Goal: Information Seeking & Learning: Learn about a topic

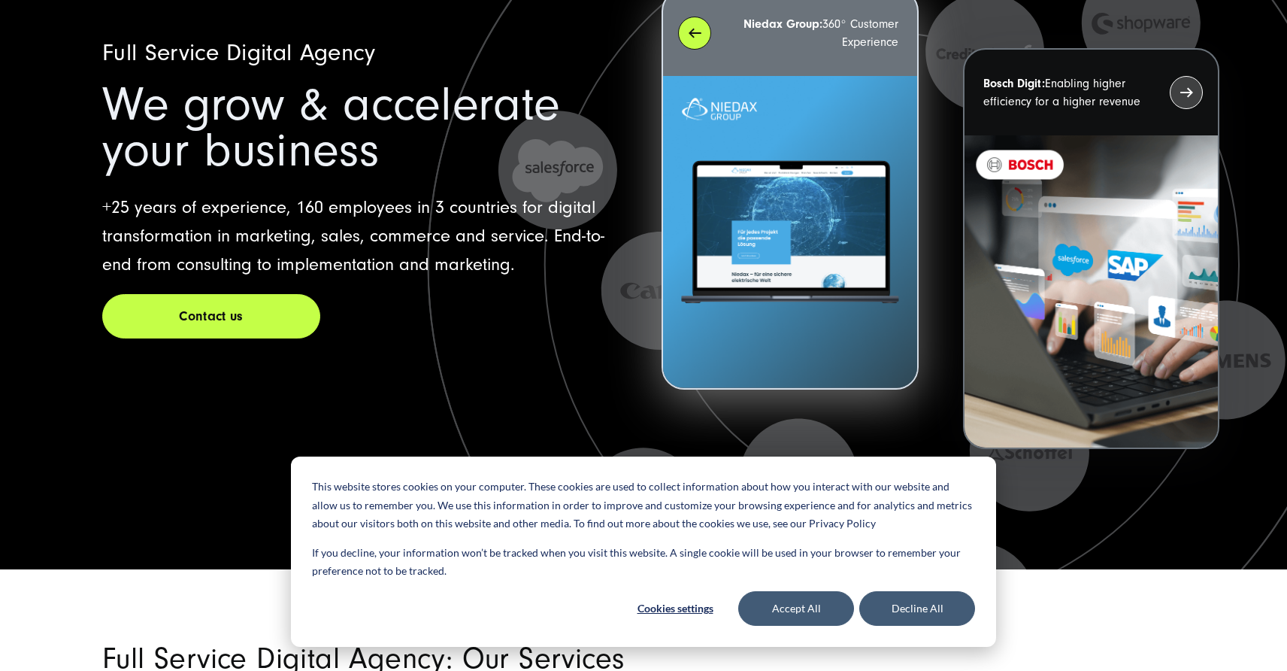
scroll to position [154, 0]
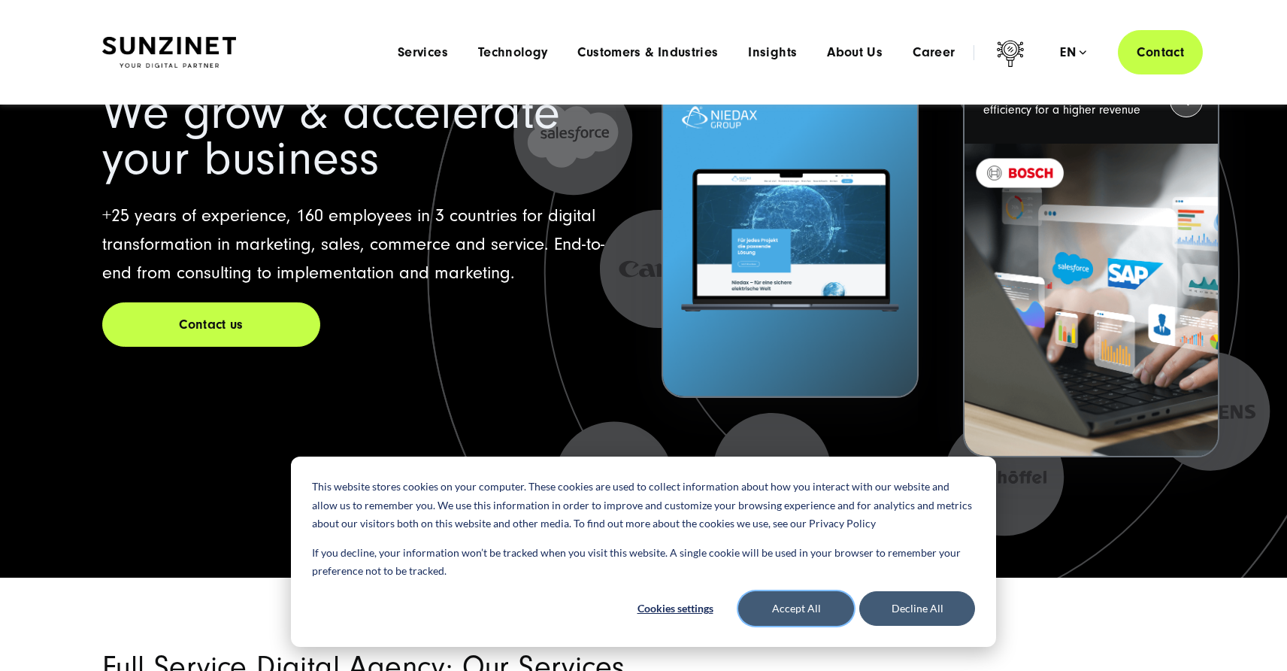
click at [819, 601] on button "Accept All" at bounding box center [796, 608] width 116 height 35
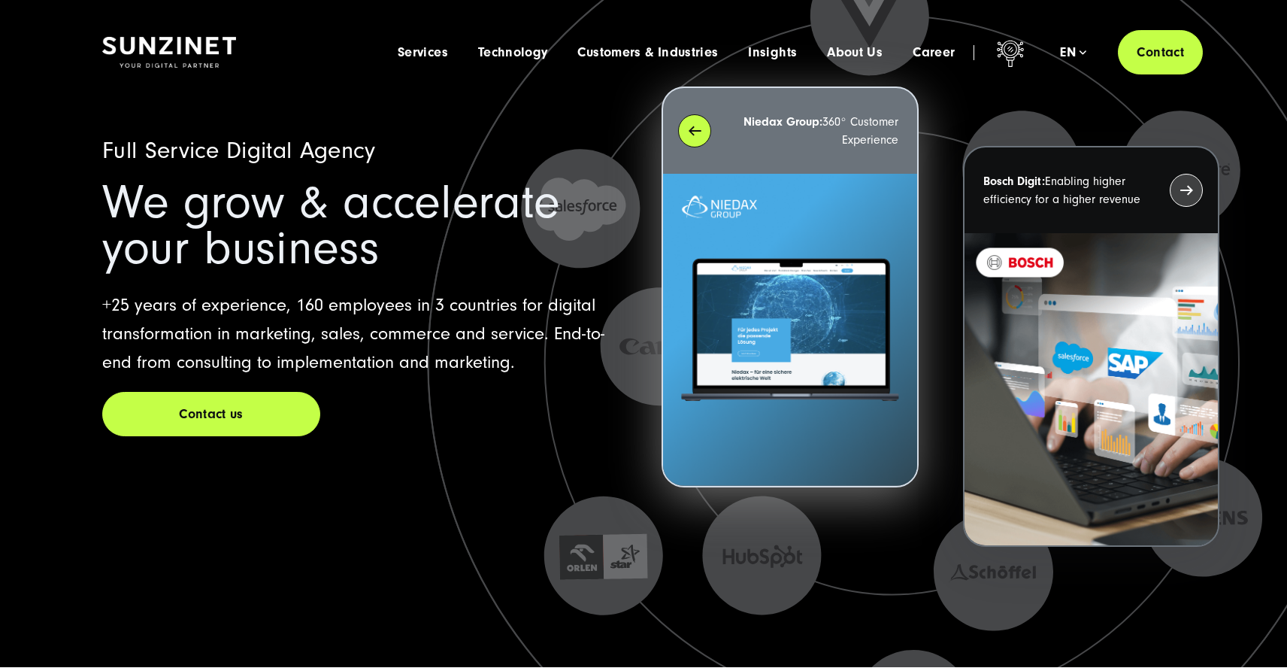
scroll to position [0, 0]
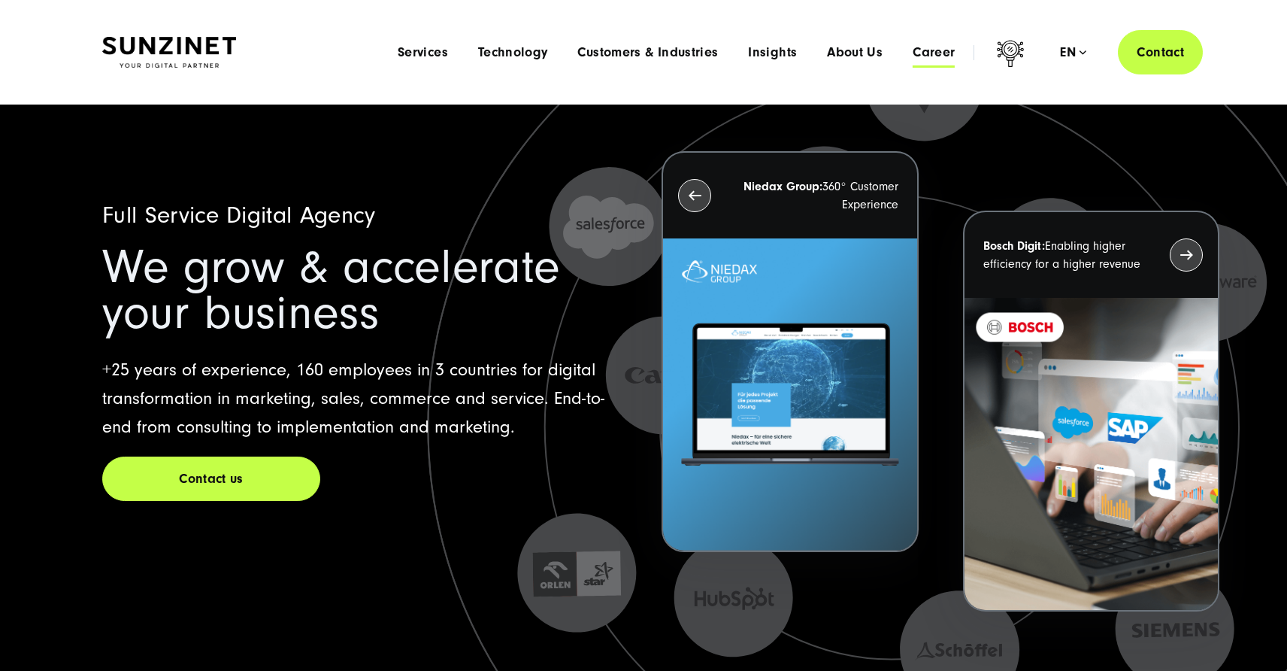
click at [916, 53] on span "Career" at bounding box center [934, 52] width 42 height 15
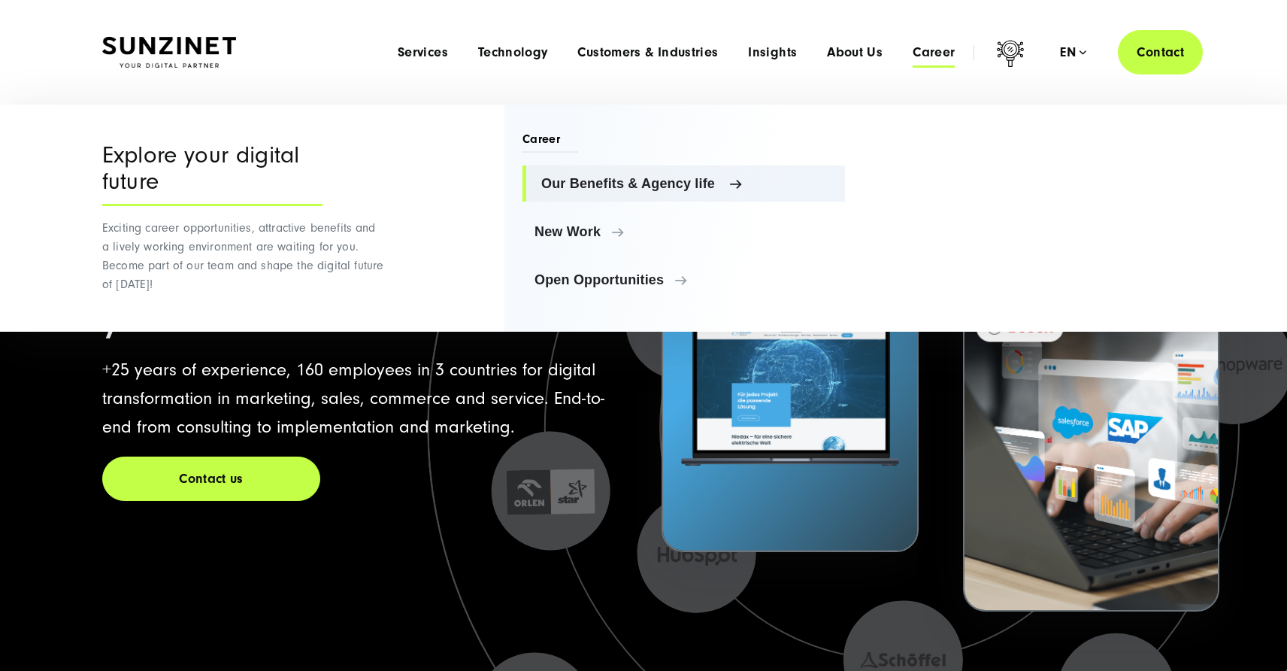
click at [644, 186] on span "Our Benefits & Agency life" at bounding box center [687, 183] width 292 height 15
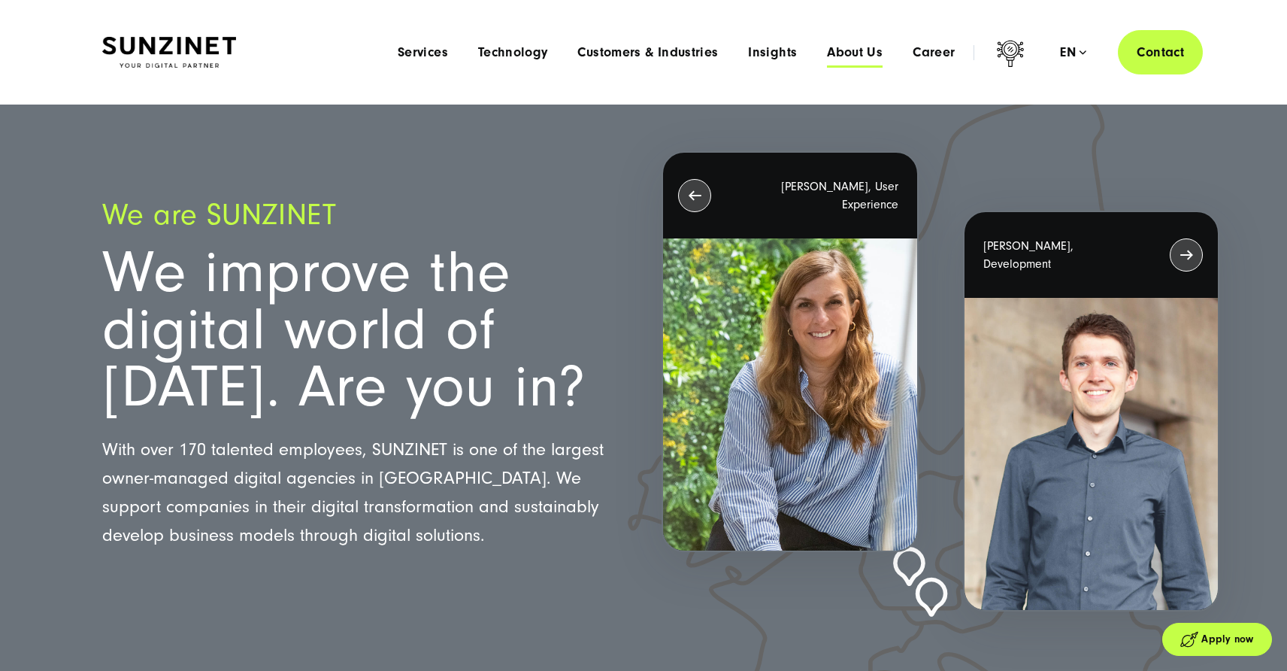
click at [850, 50] on span "About Us" at bounding box center [855, 52] width 56 height 15
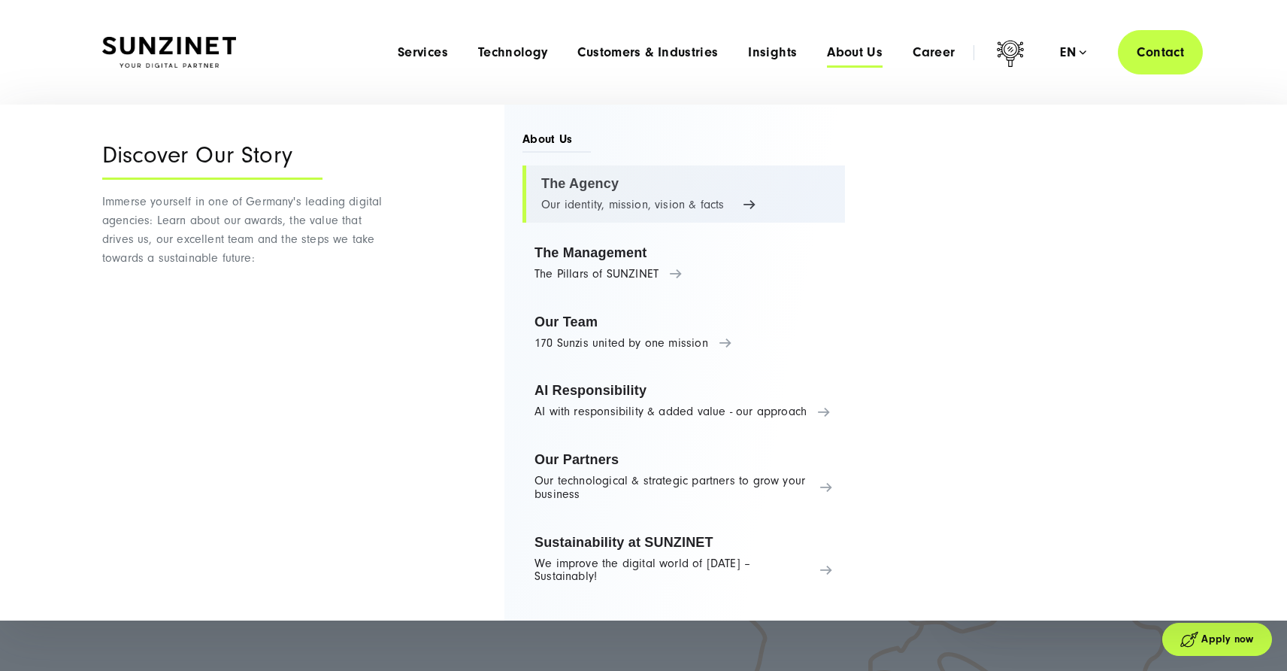
click at [568, 189] on link "The Agency Our identity, mission, vision & facts" at bounding box center [683, 193] width 323 height 57
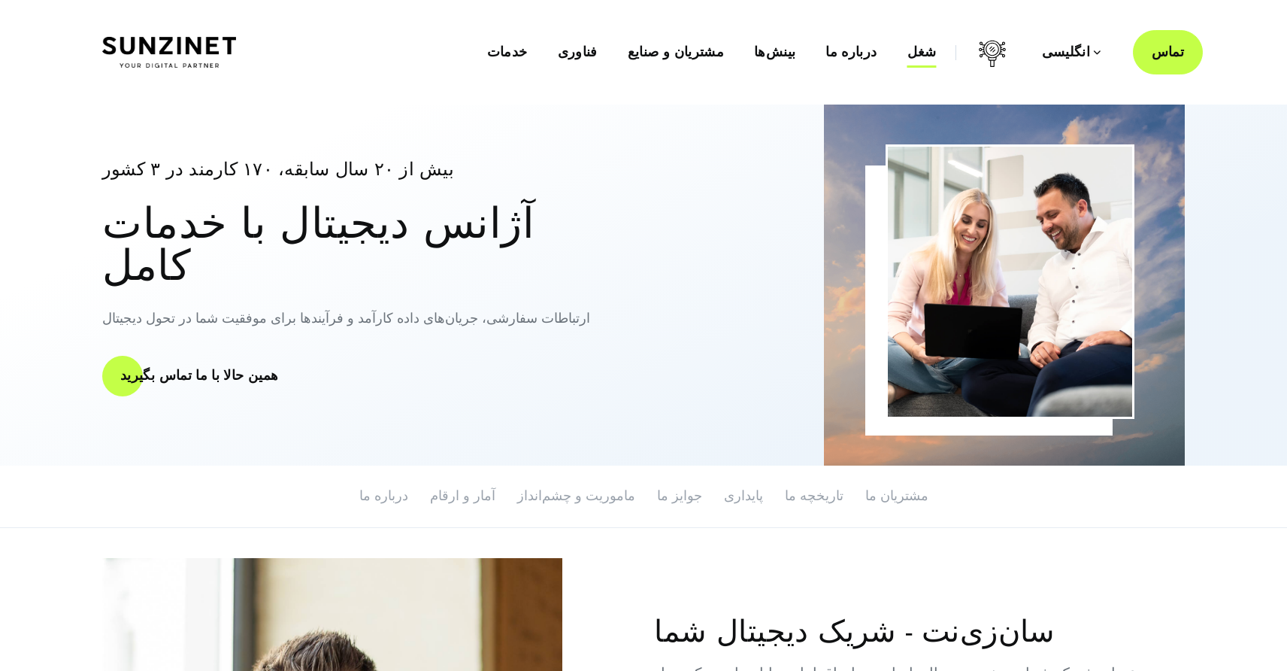
click at [937, 56] on font "شغل" at bounding box center [921, 52] width 29 height 16
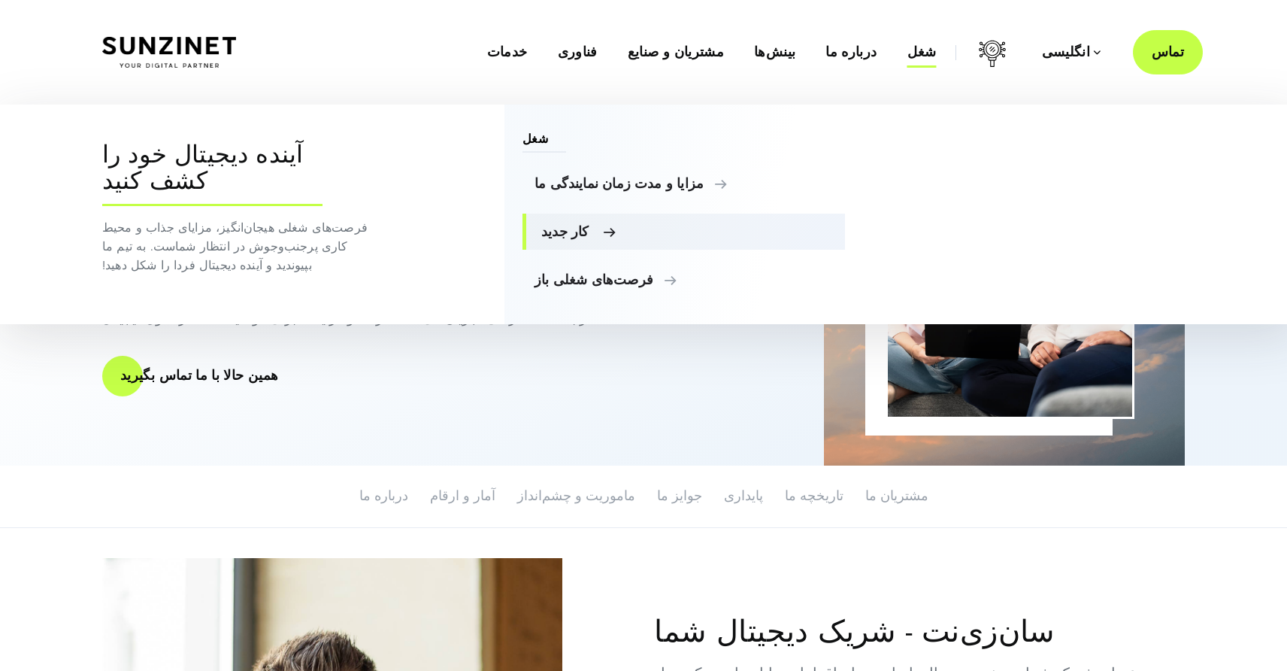
click at [568, 238] on font "کار جدید" at bounding box center [564, 231] width 47 height 15
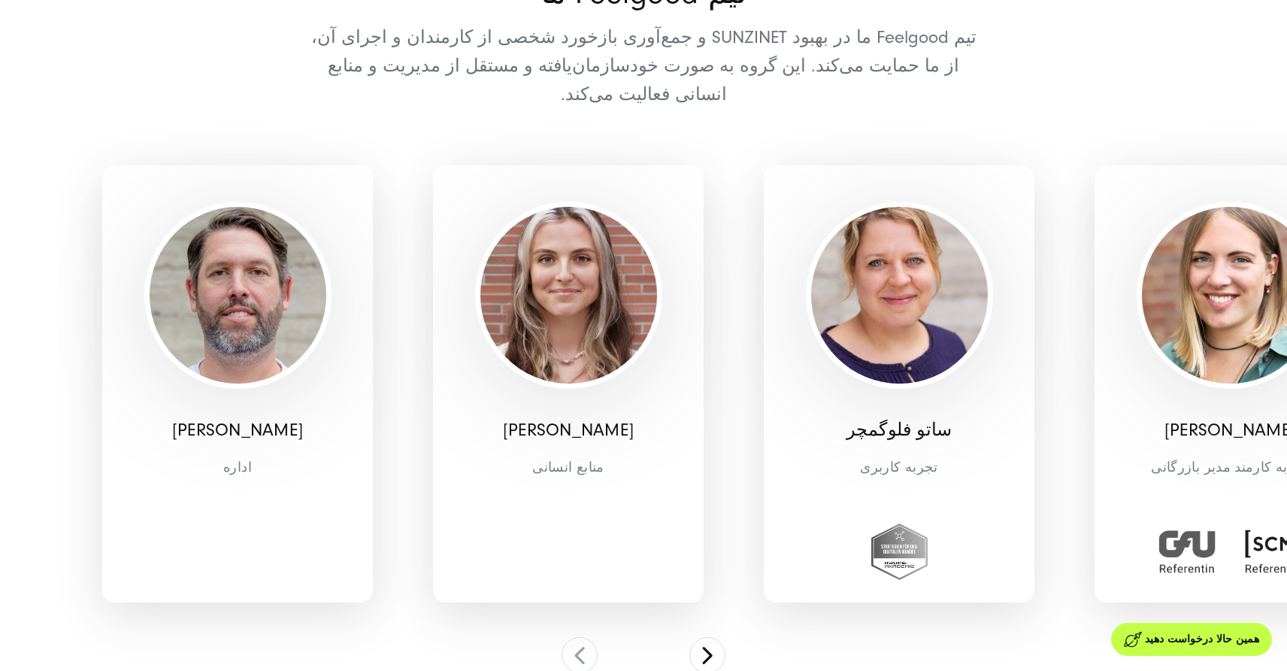
scroll to position [4613, 0]
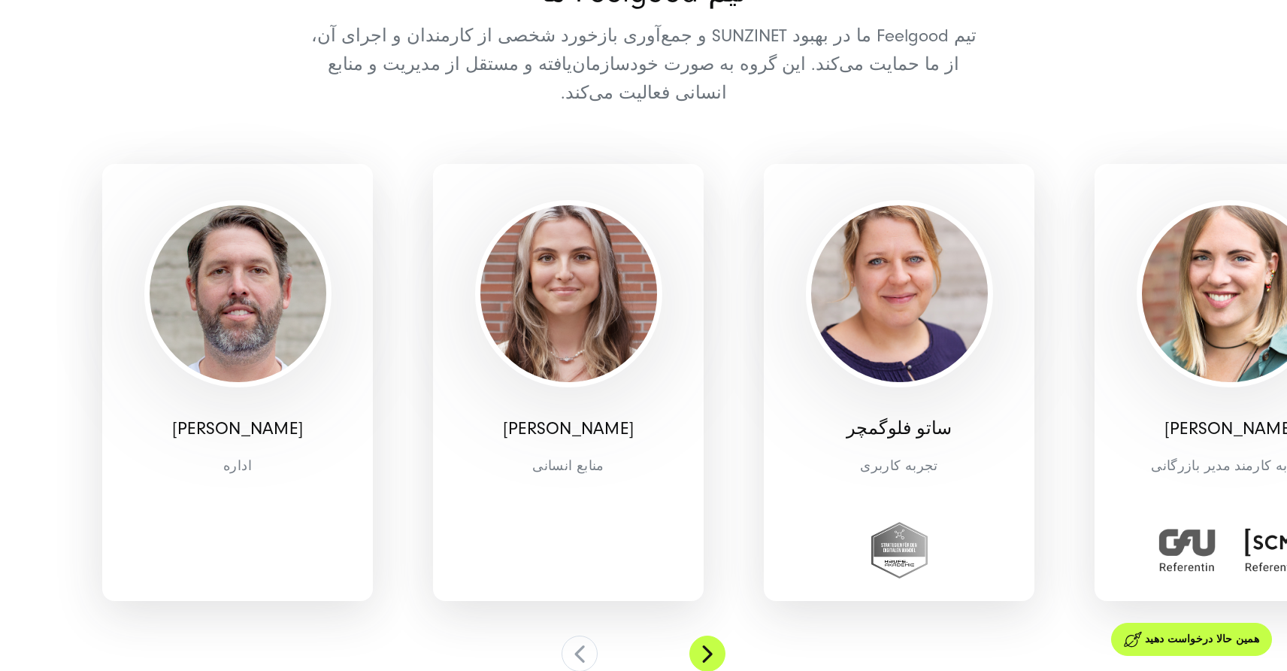
click at [716, 635] on button at bounding box center [707, 653] width 36 height 36
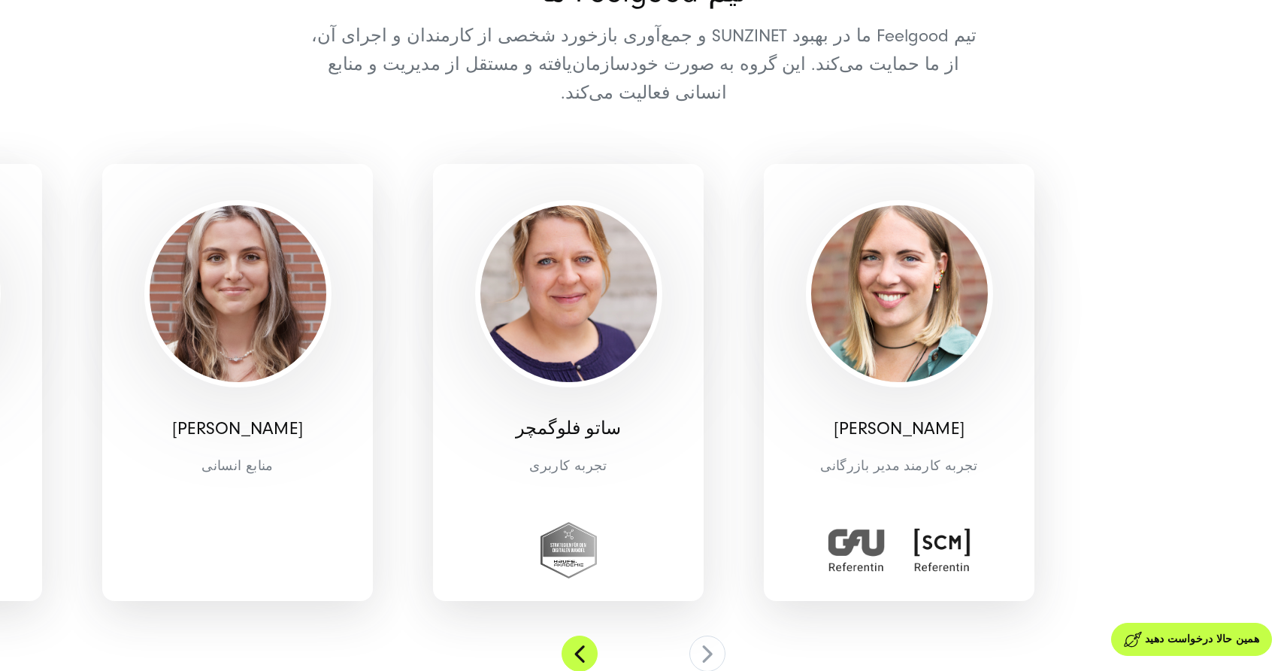
click at [581, 635] on button at bounding box center [580, 653] width 36 height 36
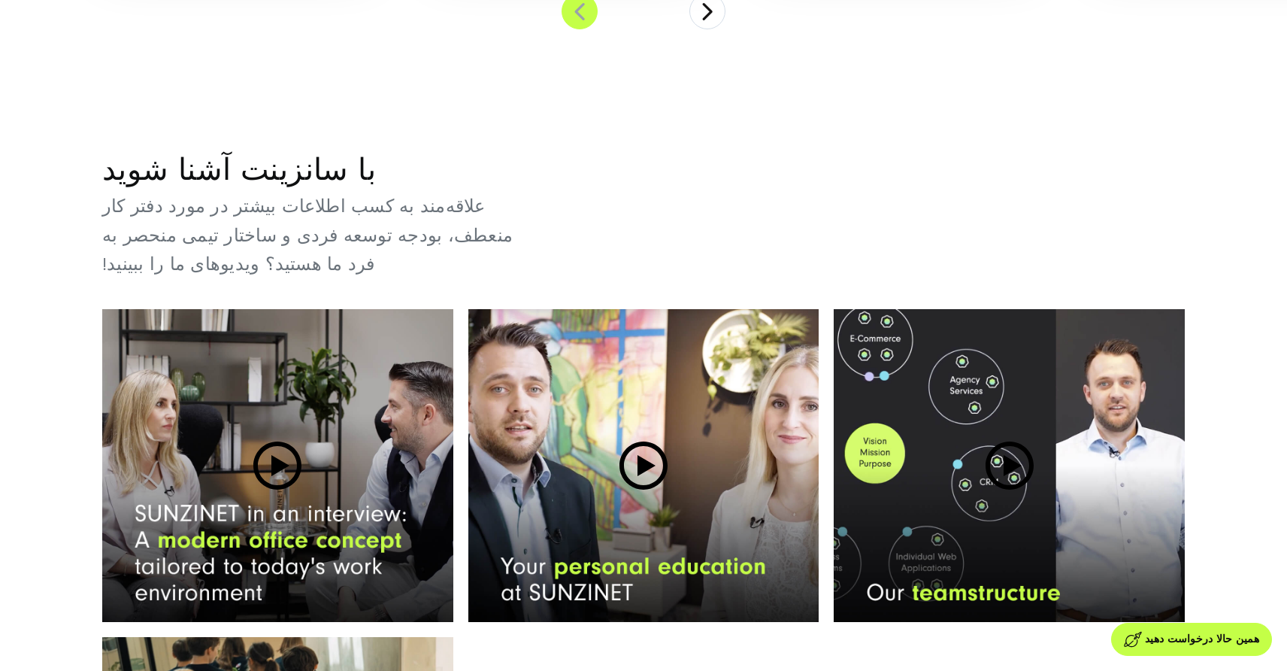
scroll to position [5380, 0]
